Goal: Information Seeking & Learning: Learn about a topic

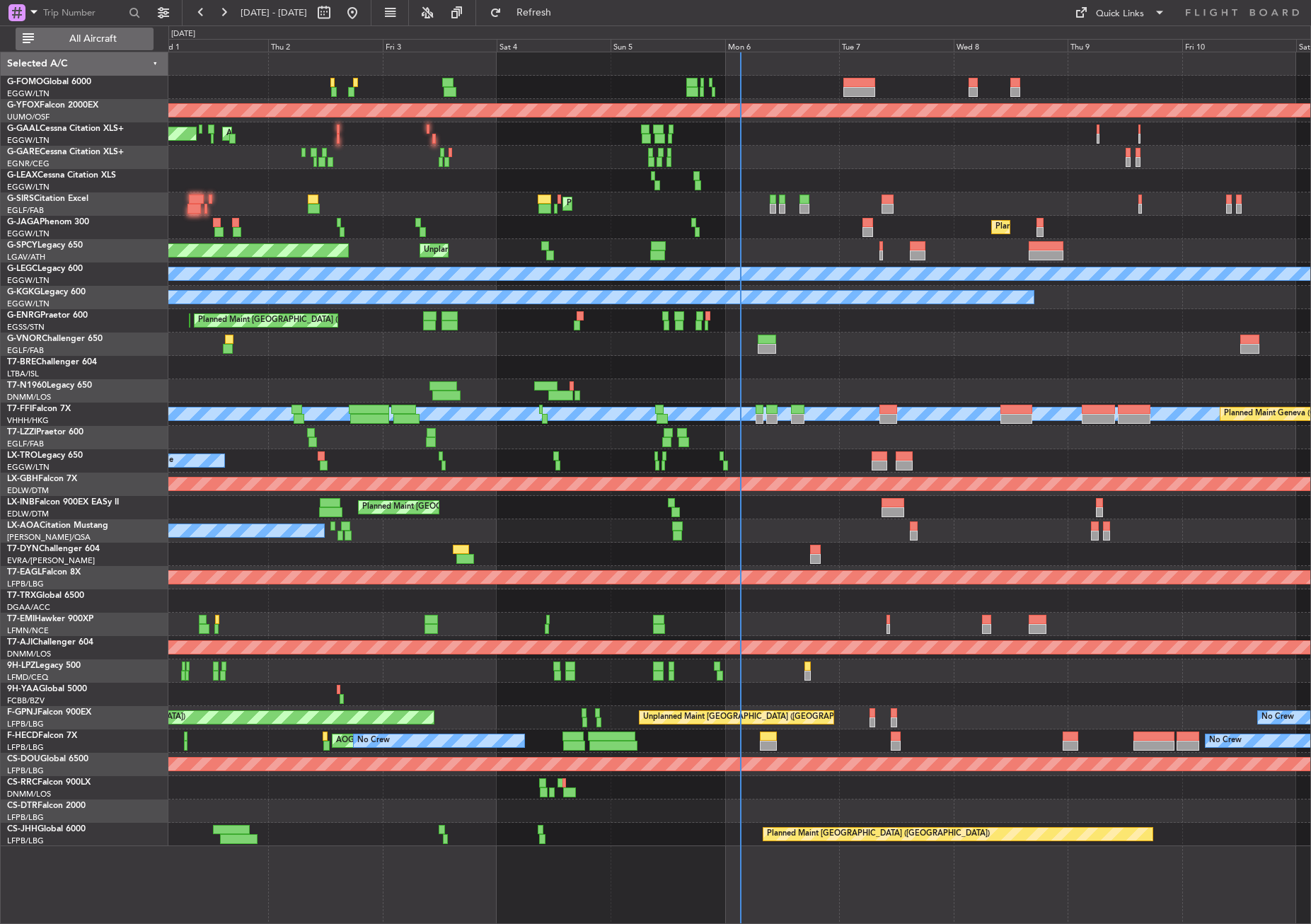
click at [84, 44] on span "All Aircraft" at bounding box center [93, 39] width 113 height 10
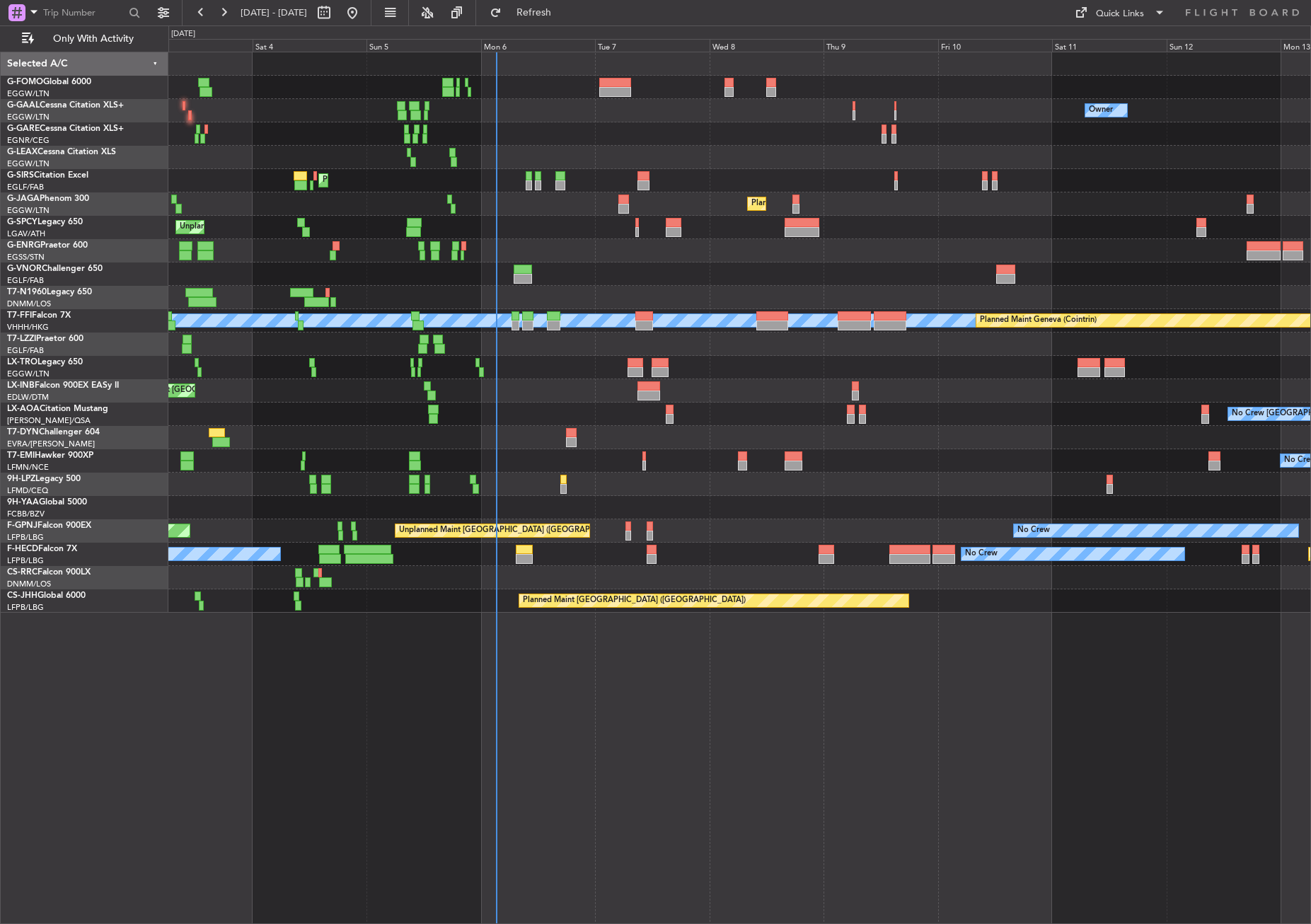
click at [649, 673] on div "Owner AOG Maint [GEOGRAPHIC_DATA] No Crew Owner Planned [GEOGRAPHIC_DATA] Plann…" at bounding box center [739, 487] width 1143 height 872
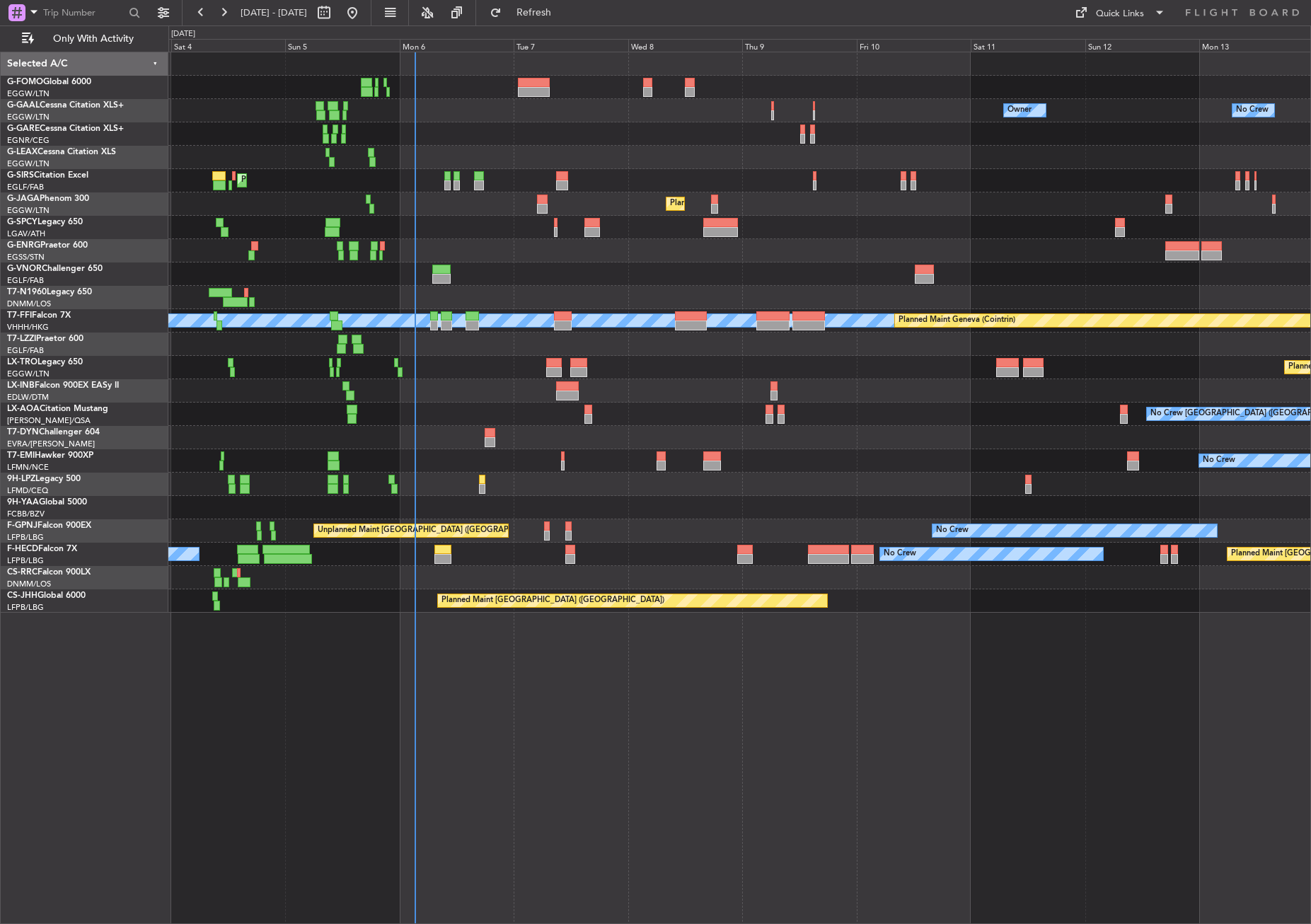
click at [621, 674] on div "Owner No Crew AOG Maint [GEOGRAPHIC_DATA] Owner Owner No Crew Planned Maint [GE…" at bounding box center [739, 487] width 1143 height 872
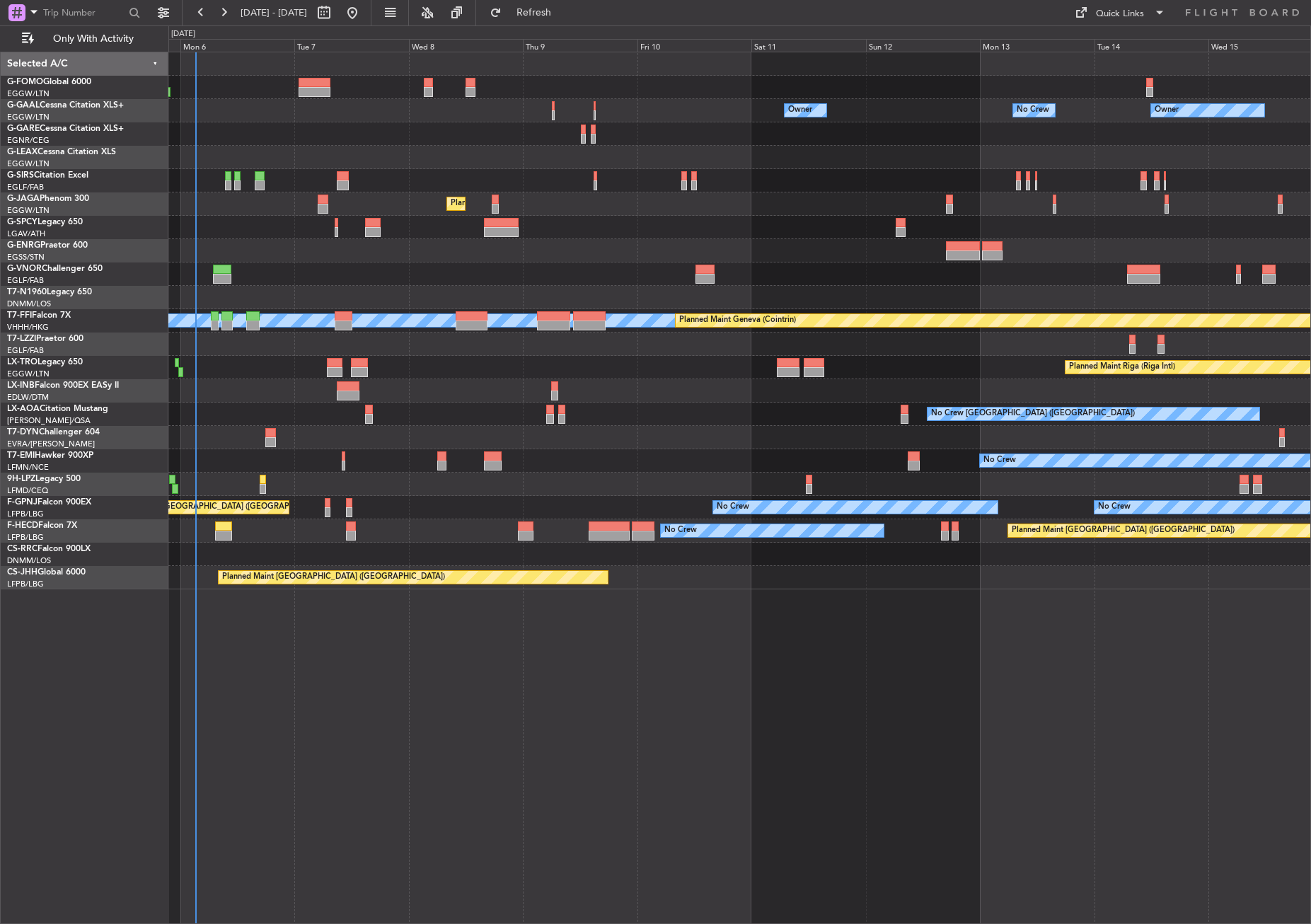
click at [407, 681] on div "Owner No Crew Owner Owner No Crew Owner Planned Maint [GEOGRAPHIC_DATA] ([GEOGR…" at bounding box center [739, 487] width 1143 height 872
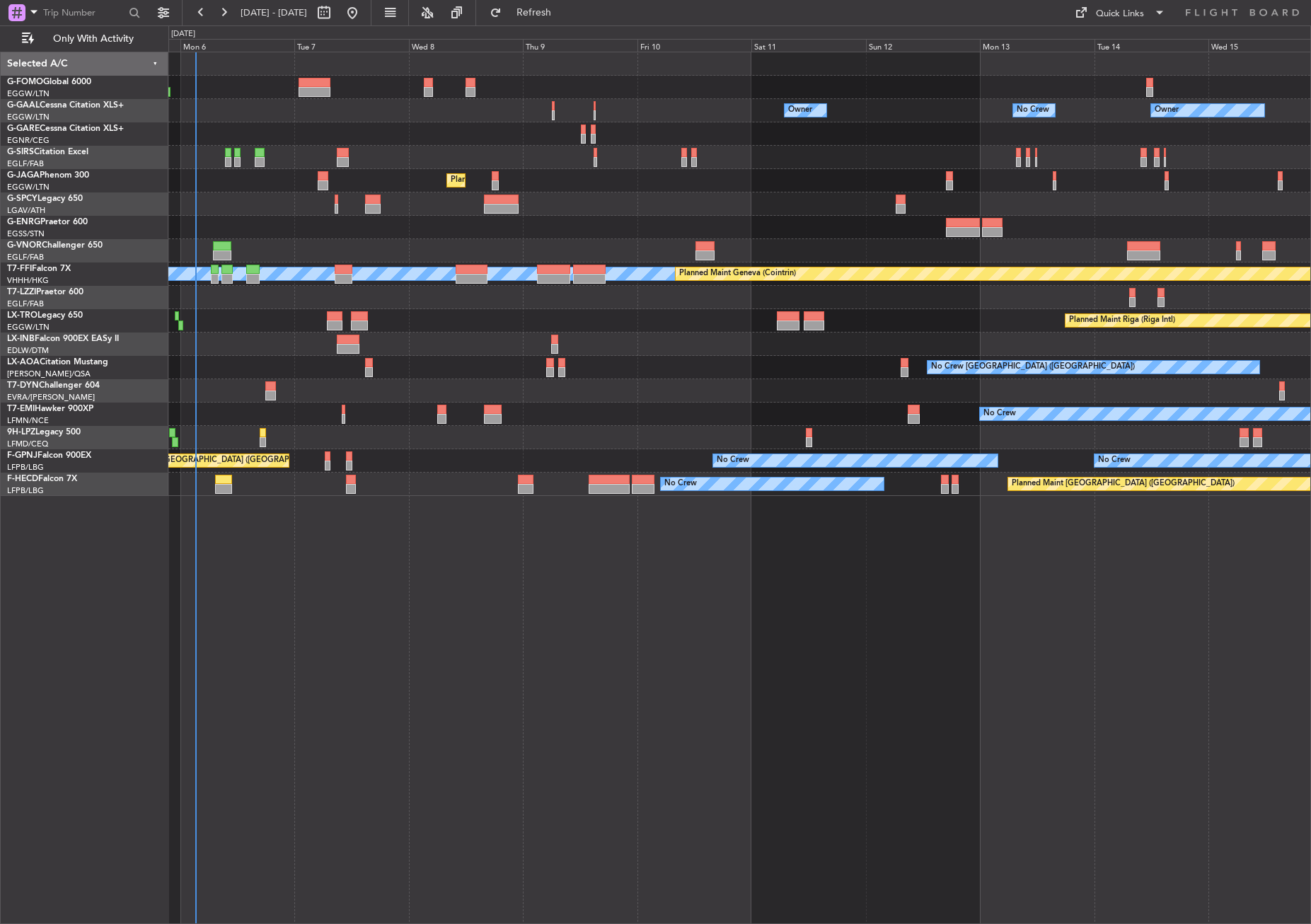
click at [378, 547] on div "Owner No Crew Owner Owner No Crew Owner Planned Maint [GEOGRAPHIC_DATA] ([GEOGR…" at bounding box center [739, 487] width 1143 height 872
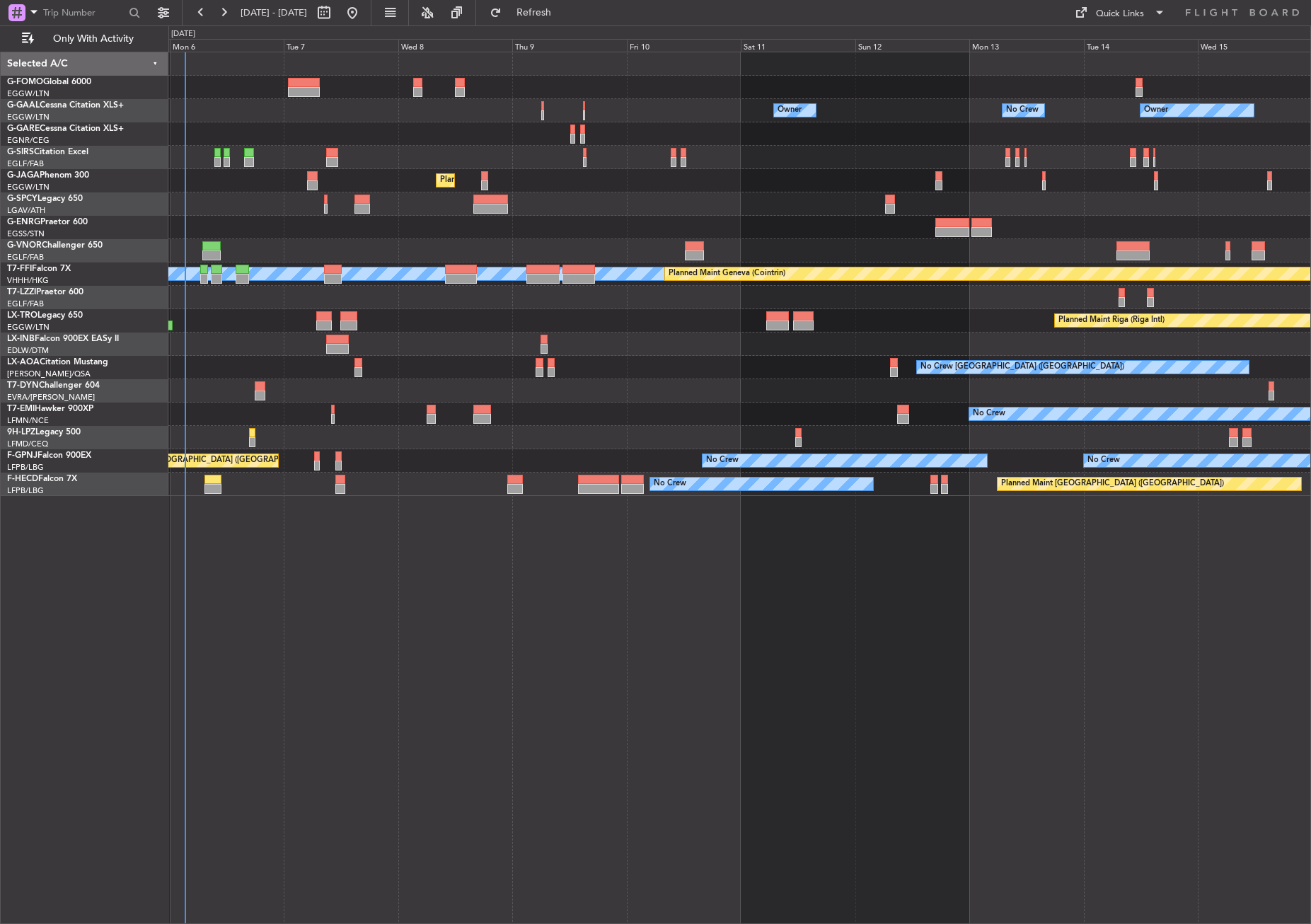
click at [354, 629] on div "Owner No Crew Owner Owner No Crew Owner Planned Maint [GEOGRAPHIC_DATA] ([GEOGR…" at bounding box center [739, 487] width 1143 height 872
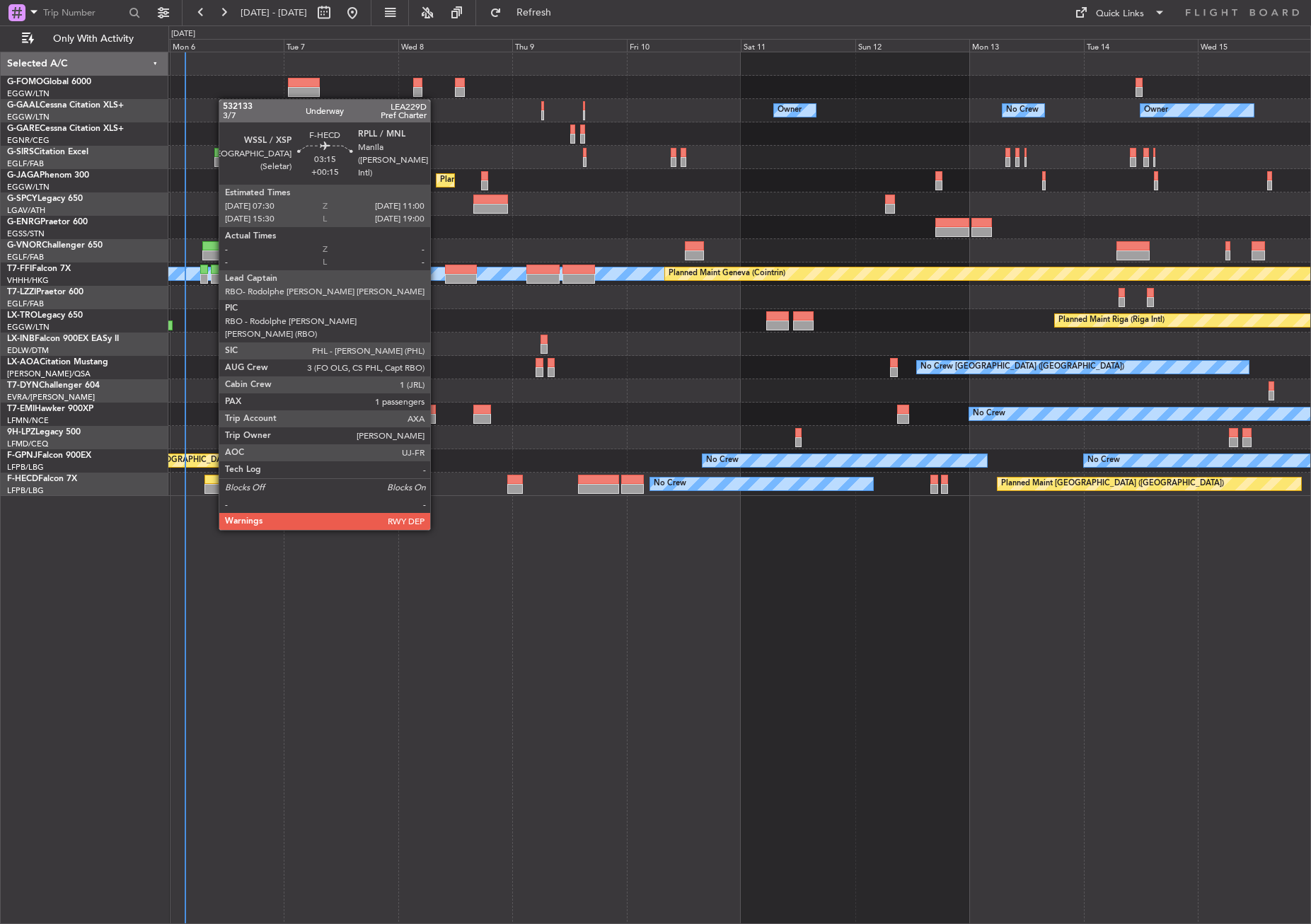
click at [211, 489] on div at bounding box center [212, 489] width 17 height 10
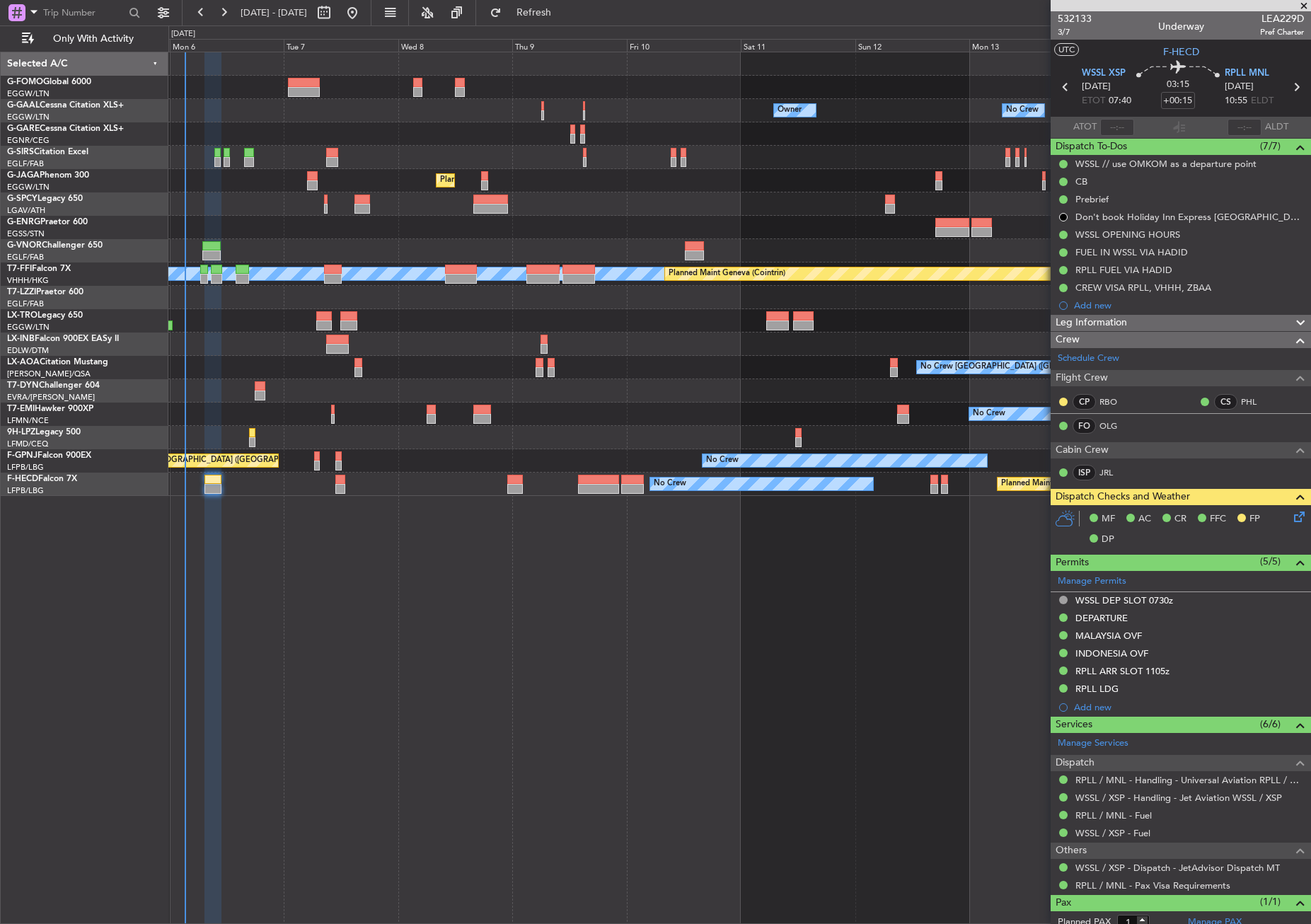
click at [441, 668] on div "Owner No Crew Owner Owner No Crew Owner Planned Maint [GEOGRAPHIC_DATA] ([GEOGR…" at bounding box center [739, 487] width 1143 height 872
